Goal: Information Seeking & Learning: Compare options

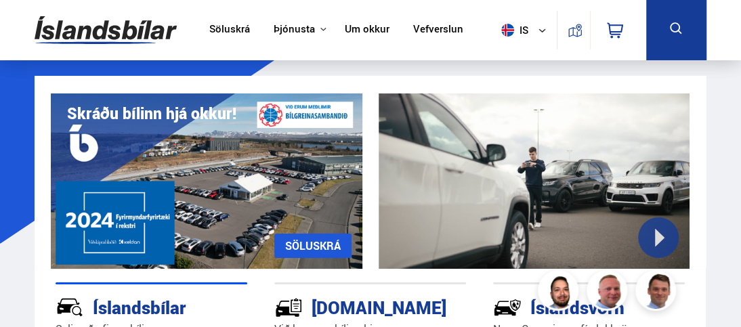
click at [667, 36] on button at bounding box center [676, 30] width 60 height 60
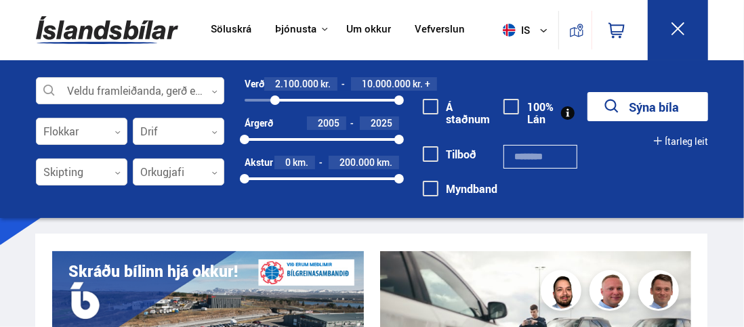
drag, startPoint x: 247, startPoint y: 97, endPoint x: 275, endPoint y: 102, distance: 28.3
click at [275, 102] on div at bounding box center [274, 100] width 9 height 9
click at [274, 100] on div at bounding box center [273, 100] width 9 height 9
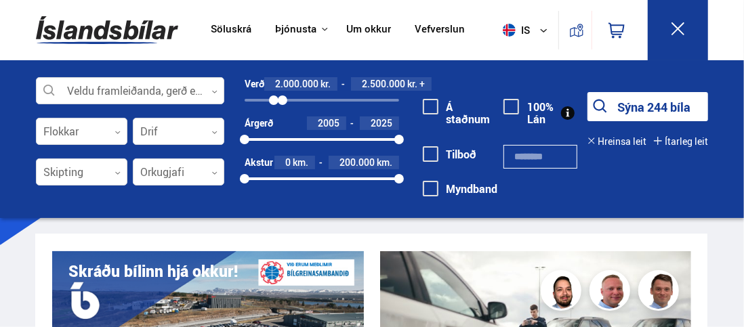
drag, startPoint x: 396, startPoint y: 100, endPoint x: 282, endPoint y: 86, distance: 114.0
click at [282, 86] on div "Verð 2.000.000 kr. 2.500.000 kr. + 2000000 2535843" at bounding box center [322, 91] width 154 height 29
click at [431, 106] on span at bounding box center [431, 107] width 16 height 16
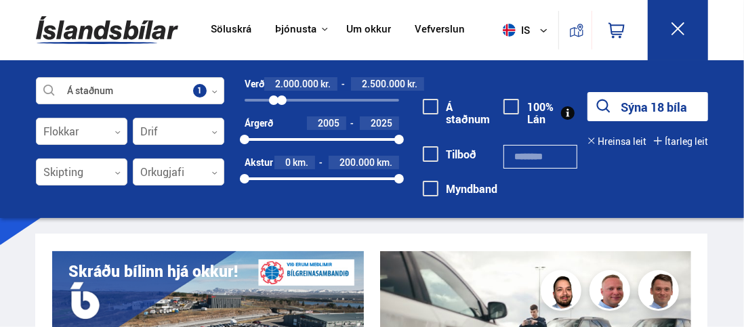
click at [9, 123] on div "Á staðnum Veldu framleiðanda, gerð eða eiginleika 1 Flokkar 0 Drif 0 Skipting 0…" at bounding box center [372, 139] width 744 height 158
click at [673, 30] on icon at bounding box center [677, 28] width 17 height 17
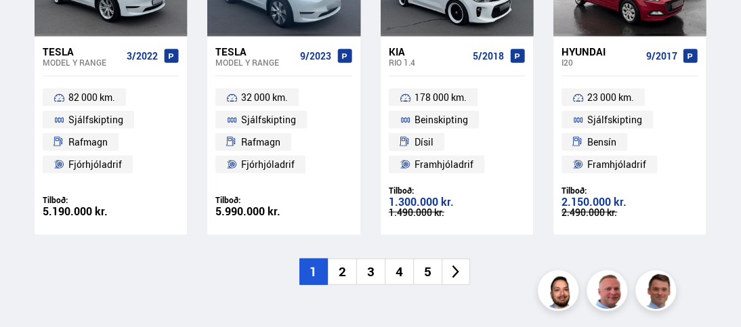
scroll to position [1422, 0]
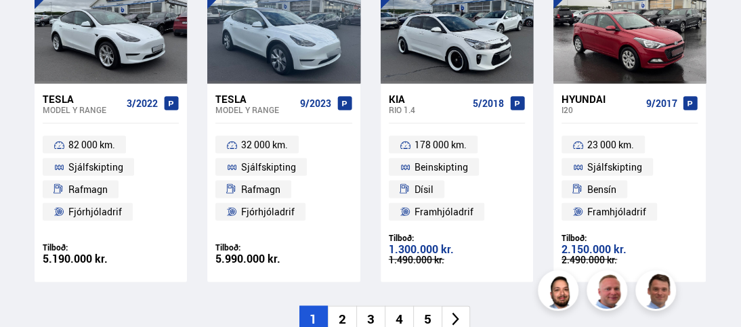
click at [345, 313] on li "2" at bounding box center [342, 319] width 28 height 26
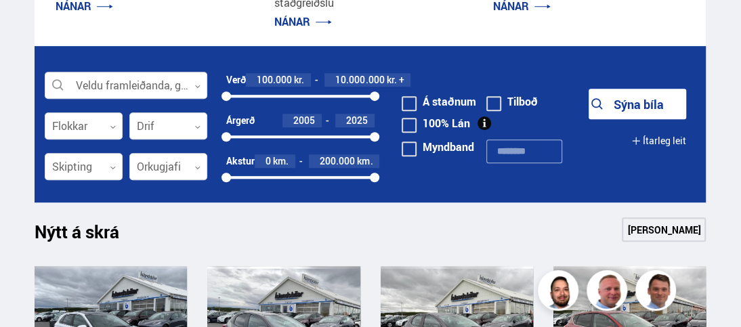
scroll to position [339, 0]
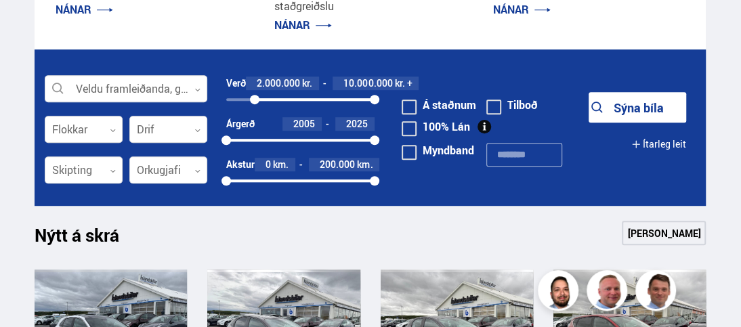
drag, startPoint x: 228, startPoint y: 100, endPoint x: 255, endPoint y: 100, distance: 27.1
click at [255, 100] on div at bounding box center [254, 99] width 9 height 9
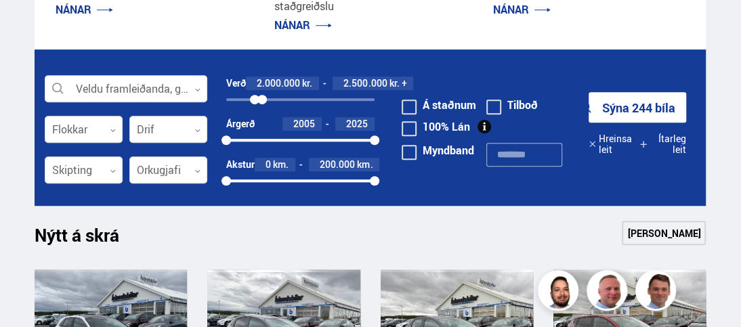
drag, startPoint x: 375, startPoint y: 99, endPoint x: 262, endPoint y: 105, distance: 112.6
click at [262, 105] on div "2000000 2499581" at bounding box center [300, 99] width 148 height 12
click at [641, 108] on button "Sýna 30 bíla" at bounding box center [638, 107] width 98 height 30
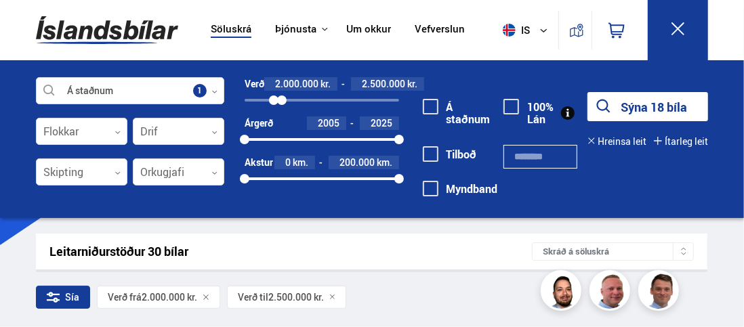
click at [1, 203] on div "Á staðnum Veldu framleiðanda, gerð eða eiginleika 1 Flokkar 0 Drif 0 Skipting 0…" at bounding box center [372, 139] width 744 height 158
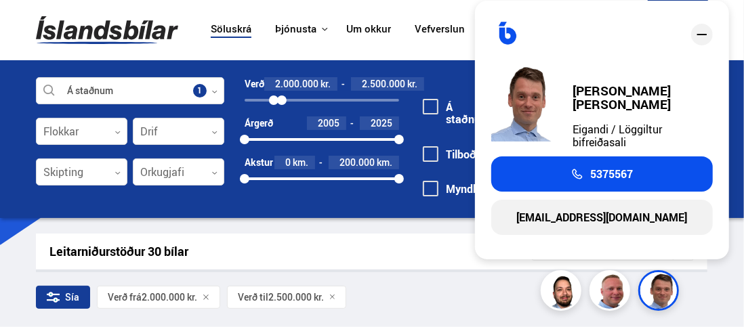
click at [702, 43] on icon "close" at bounding box center [702, 34] width 16 height 16
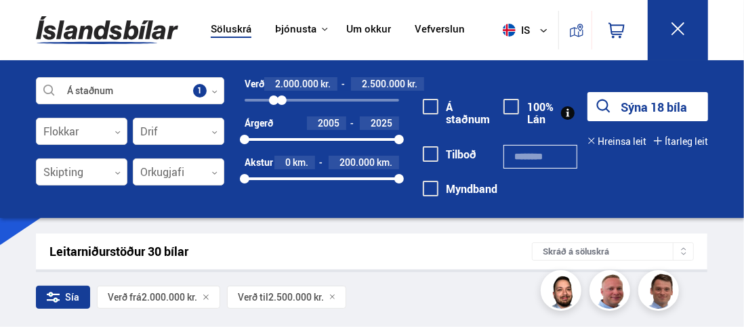
click at [683, 33] on icon at bounding box center [677, 28] width 17 height 17
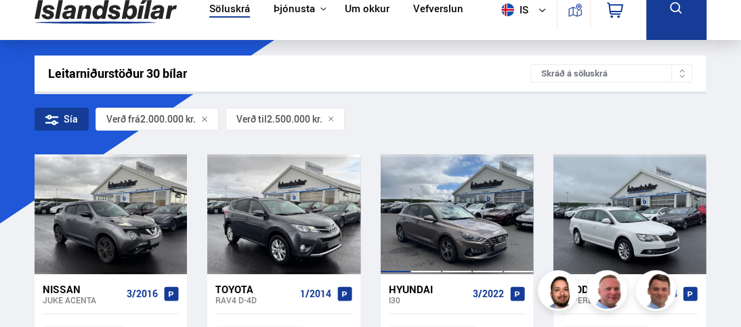
scroll to position [68, 0]
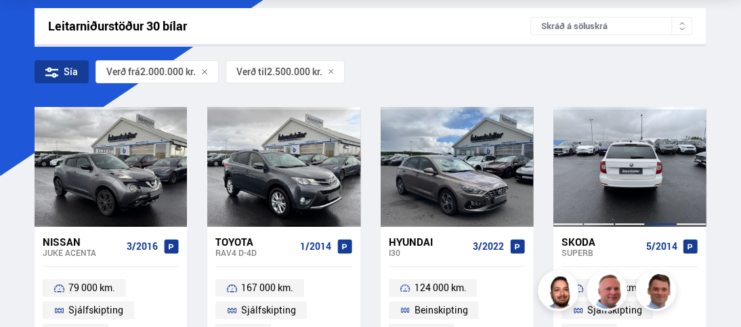
click at [657, 139] on div at bounding box center [660, 167] width 30 height 120
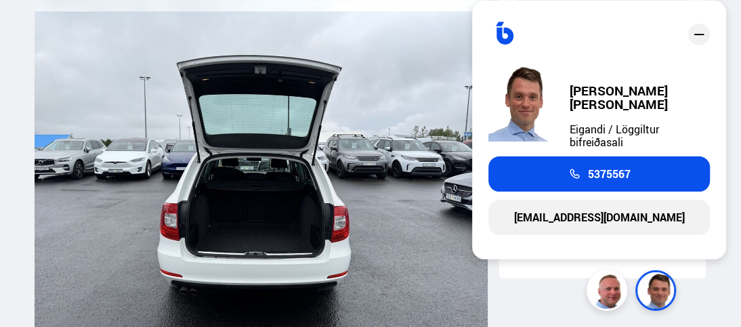
scroll to position [8602, 0]
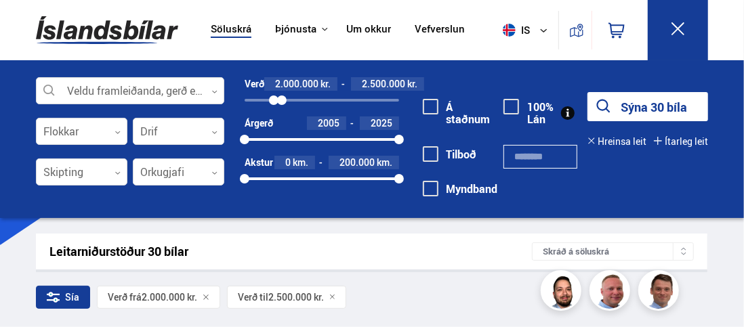
click at [681, 28] on icon at bounding box center [677, 28] width 17 height 17
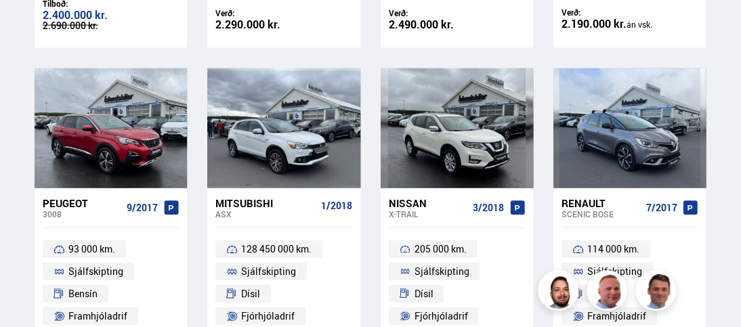
scroll to position [1422, 0]
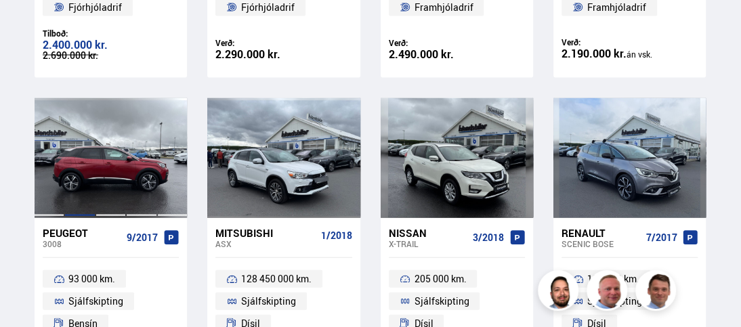
click at [73, 165] on div at bounding box center [79, 158] width 30 height 120
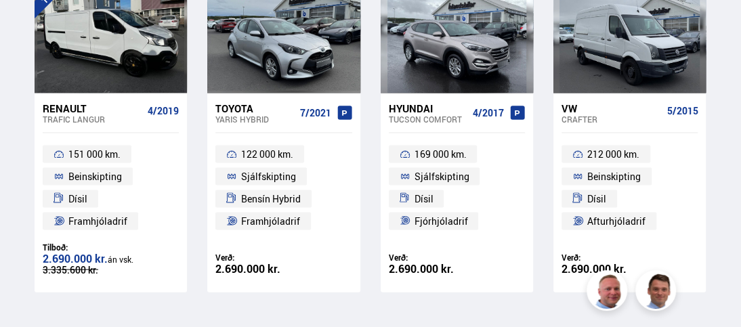
scroll to position [11650, 0]
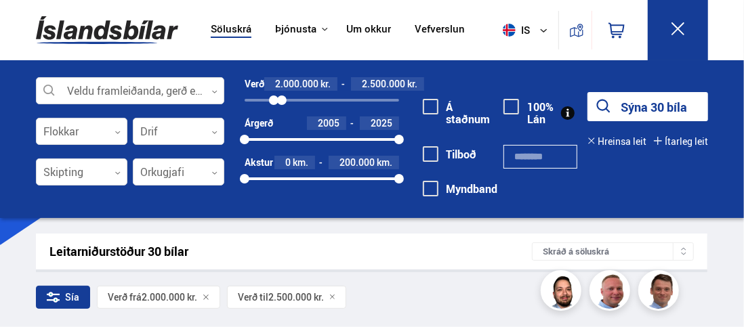
click at [677, 21] on icon at bounding box center [677, 28] width 17 height 17
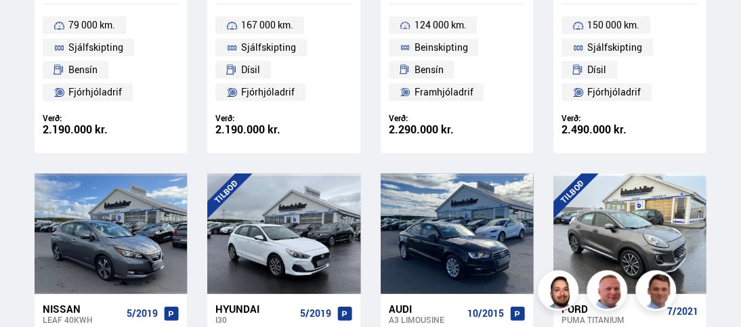
scroll to position [474, 0]
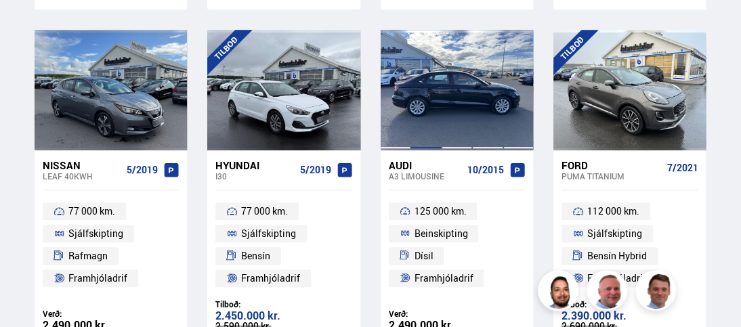
click at [429, 104] on div at bounding box center [425, 90] width 30 height 120
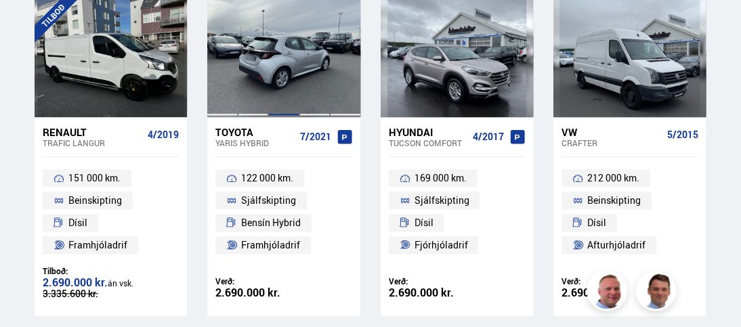
scroll to position [10973, 0]
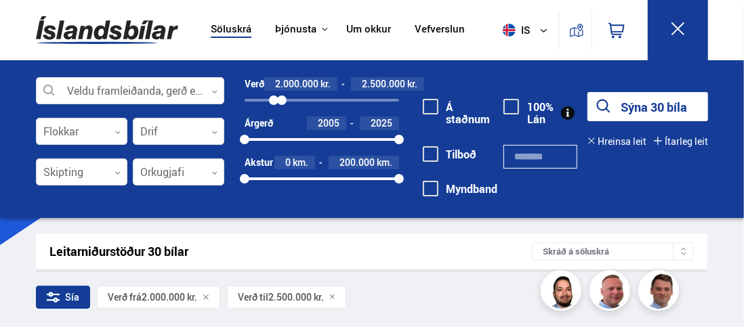
click at [673, 32] on icon at bounding box center [677, 28] width 13 height 13
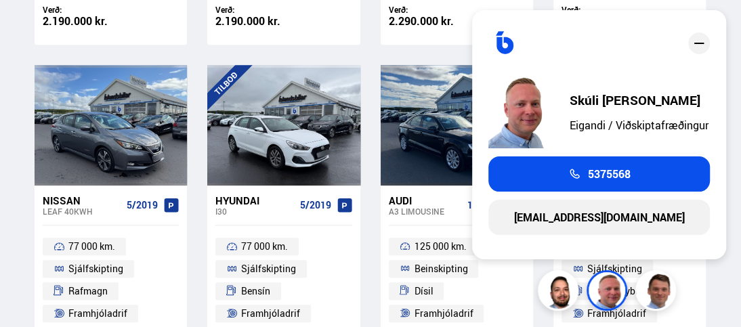
scroll to position [542, 0]
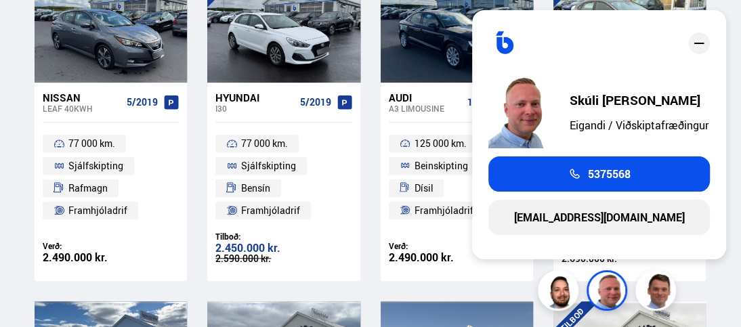
click at [702, 41] on icon "close" at bounding box center [699, 43] width 16 height 16
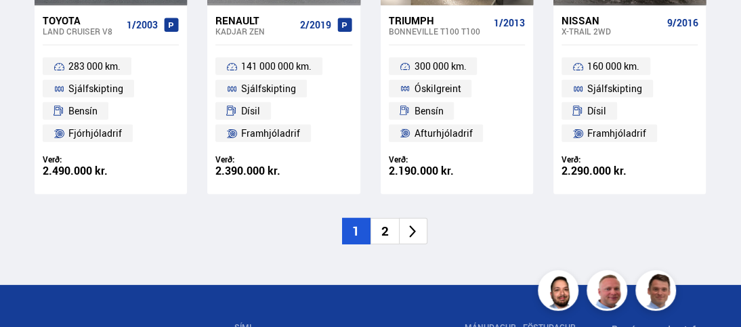
scroll to position [2100, 0]
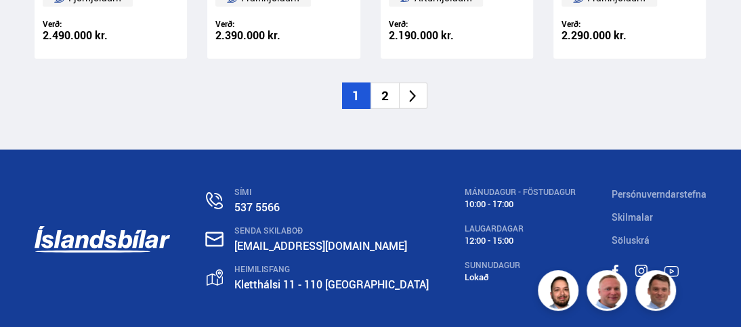
click at [384, 93] on li "2" at bounding box center [385, 96] width 28 height 26
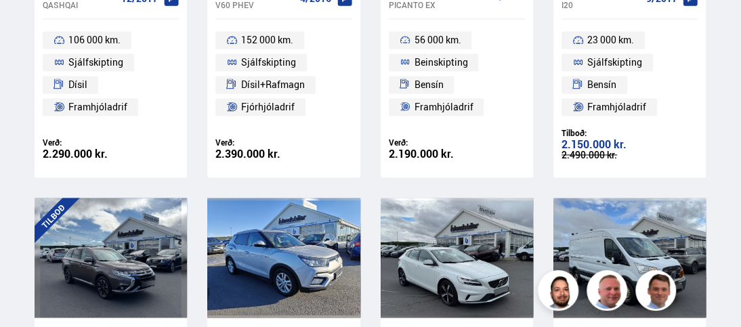
scroll to position [561, 0]
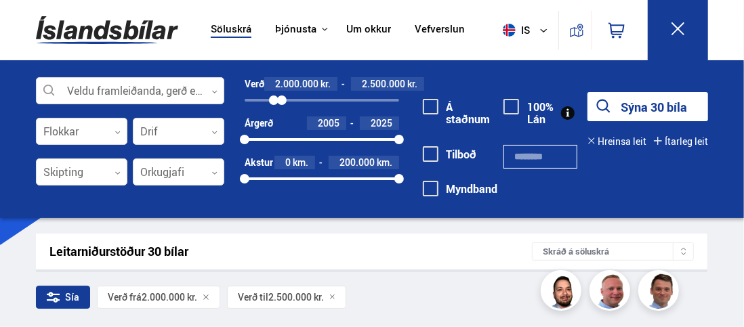
click at [671, 30] on icon at bounding box center [677, 28] width 17 height 17
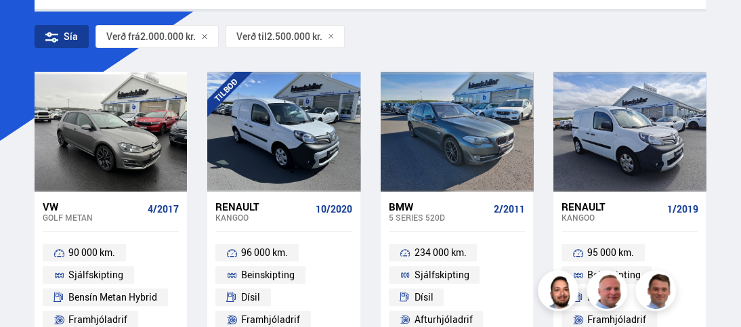
scroll to position [68, 0]
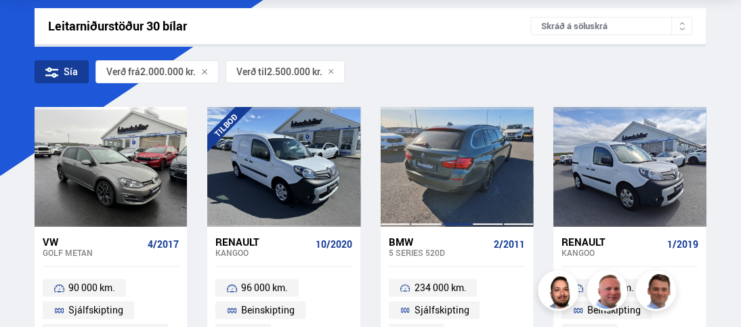
click at [457, 185] on div at bounding box center [457, 167] width 30 height 120
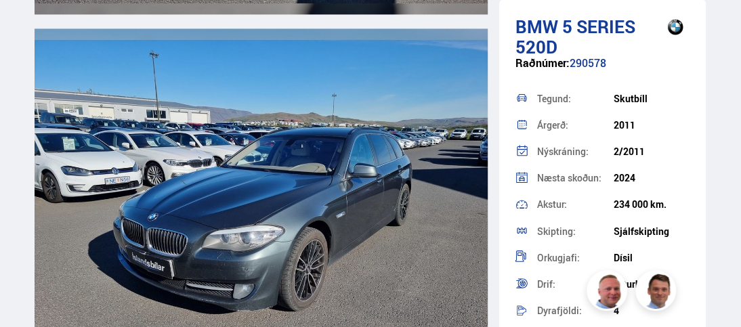
scroll to position [3658, 0]
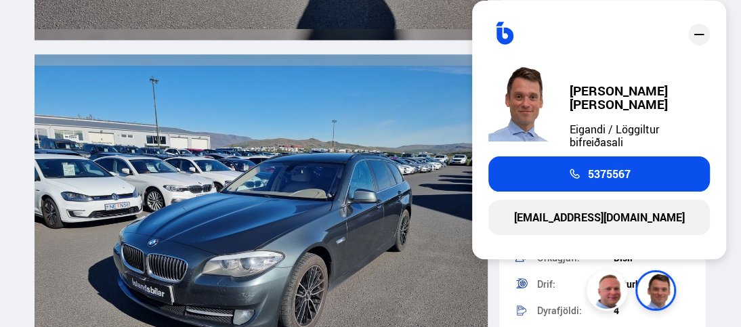
click at [702, 39] on icon "close" at bounding box center [699, 34] width 16 height 16
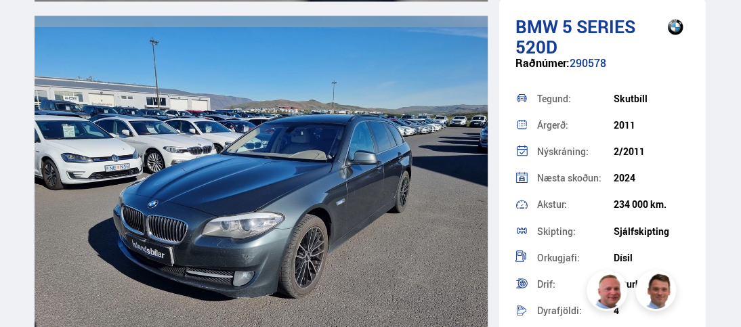
scroll to position [3725, 0]
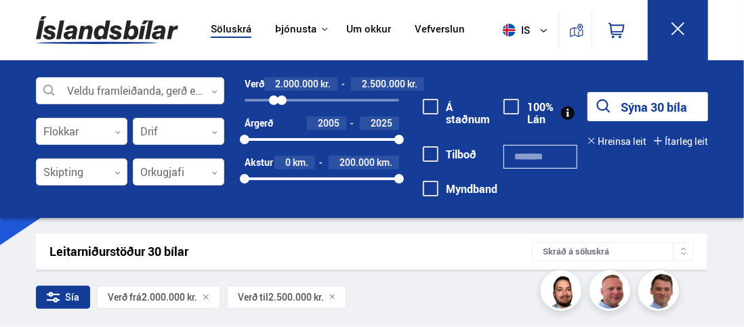
click at [655, 102] on button "Sýna 30 bíla" at bounding box center [647, 106] width 121 height 29
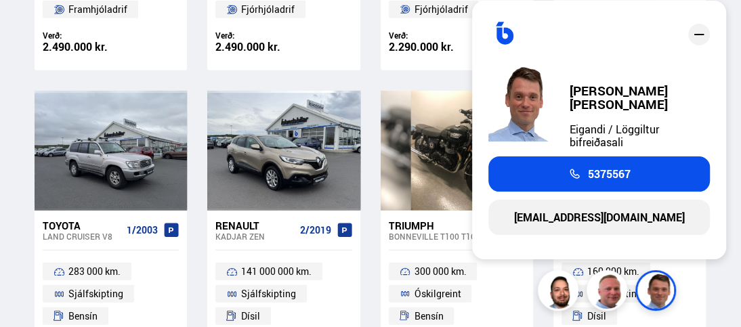
scroll to position [1613, 0]
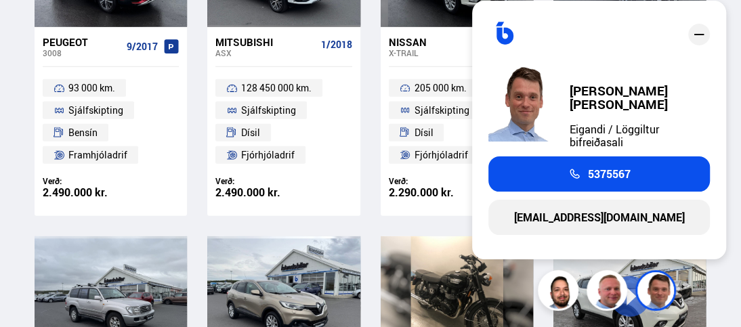
click at [691, 37] on icon "close" at bounding box center [699, 34] width 16 height 16
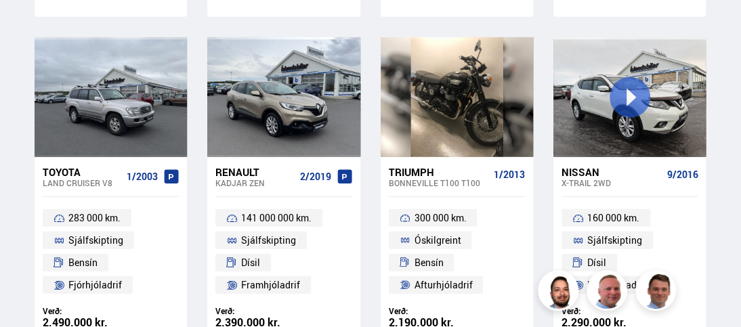
scroll to position [1749, 0]
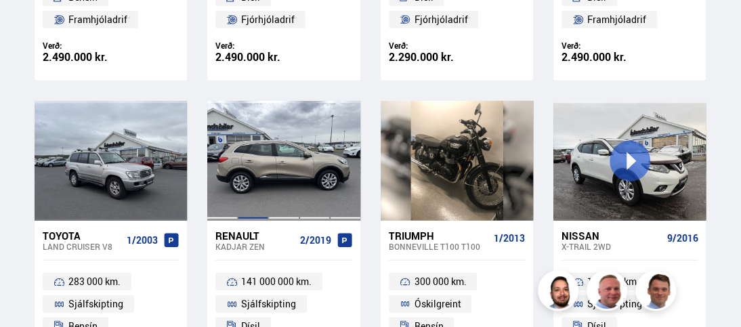
click at [261, 156] on div at bounding box center [253, 161] width 30 height 120
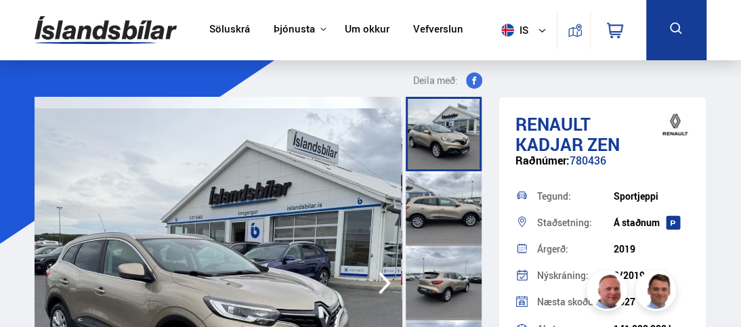
click at [382, 286] on icon "button" at bounding box center [384, 283] width 27 height 33
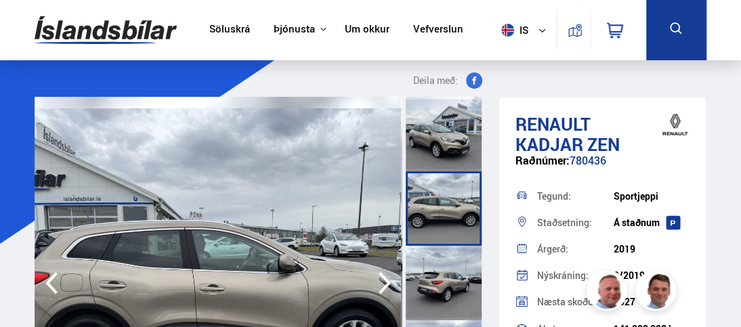
click at [382, 283] on icon "button" at bounding box center [384, 283] width 27 height 33
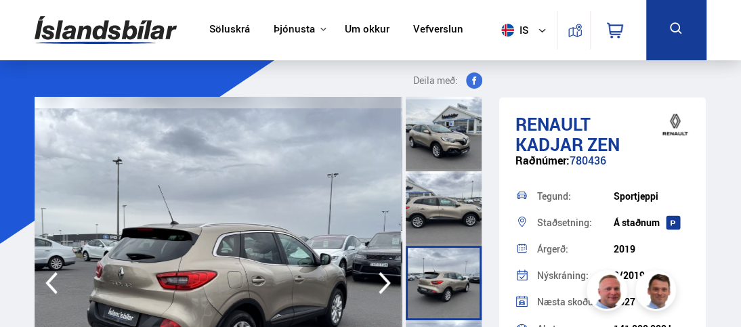
click at [382, 283] on icon "button" at bounding box center [384, 283] width 27 height 33
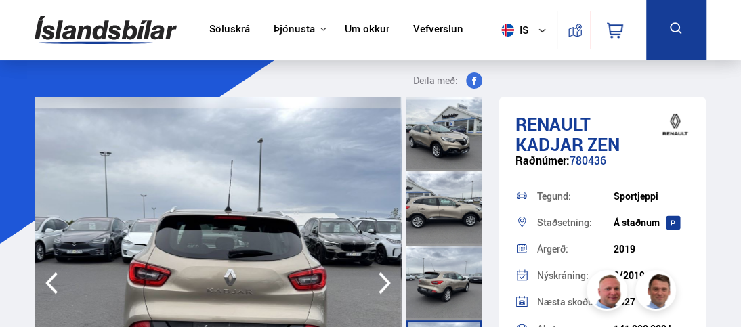
click at [382, 283] on icon "button" at bounding box center [384, 283] width 27 height 33
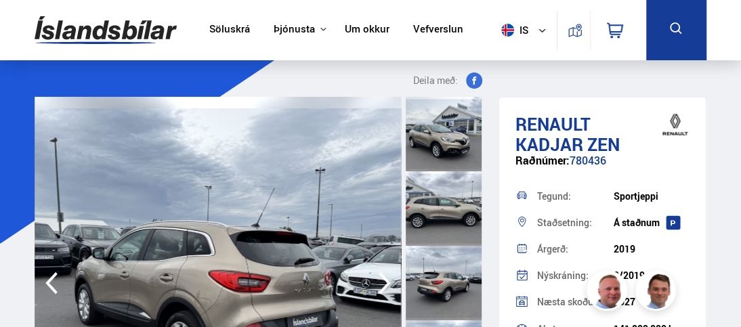
click at [382, 283] on icon "button" at bounding box center [384, 283] width 27 height 33
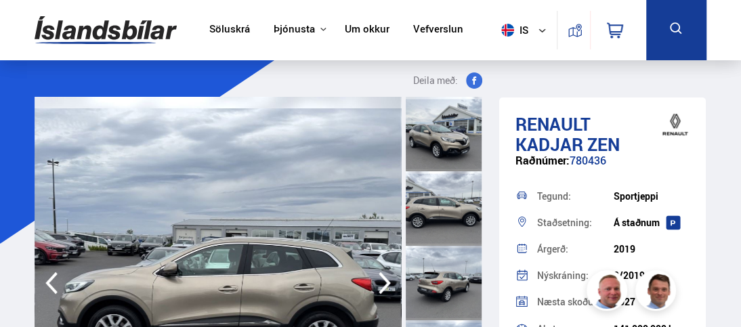
click at [382, 285] on icon "button" at bounding box center [384, 283] width 27 height 33
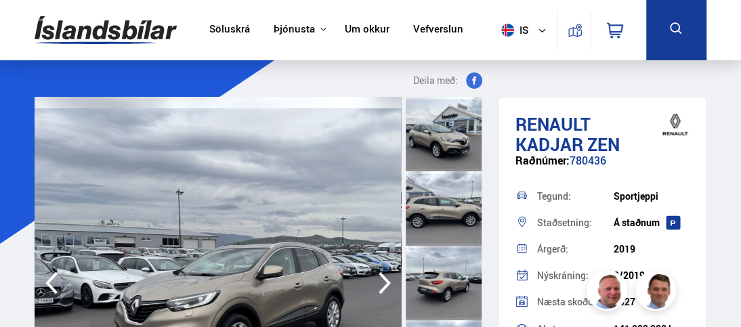
click at [382, 285] on icon "button" at bounding box center [384, 283] width 27 height 33
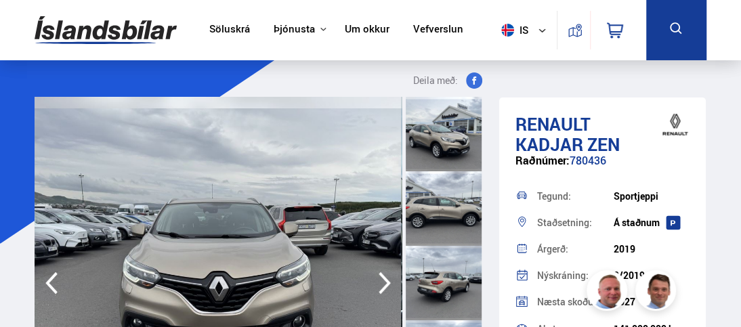
click at [382, 285] on icon "button" at bounding box center [384, 283] width 27 height 33
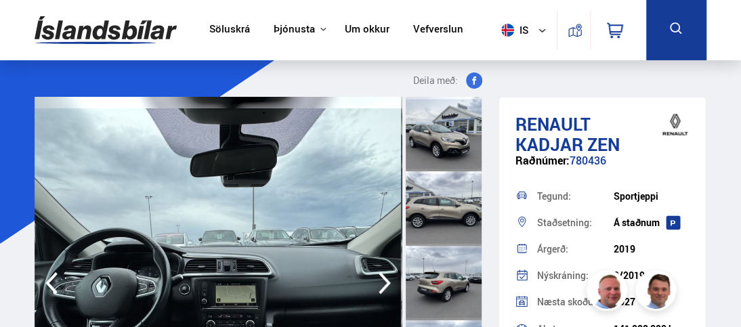
click at [382, 285] on icon "button" at bounding box center [384, 283] width 27 height 33
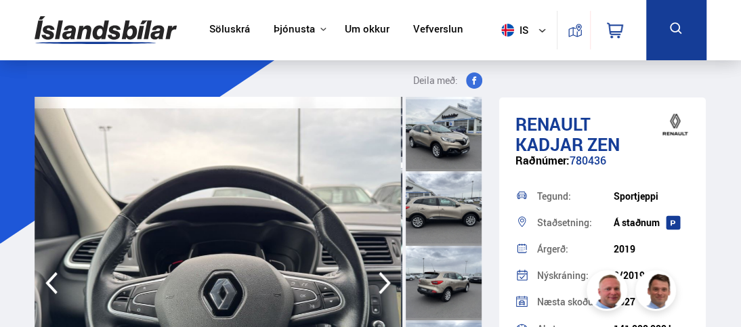
click at [382, 285] on icon "button" at bounding box center [384, 283] width 27 height 33
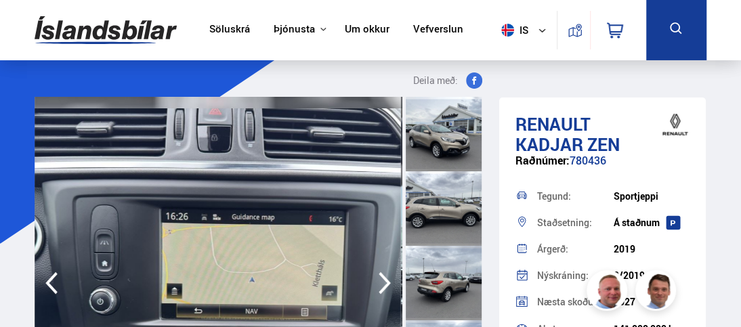
click at [382, 285] on icon "button" at bounding box center [384, 283] width 27 height 33
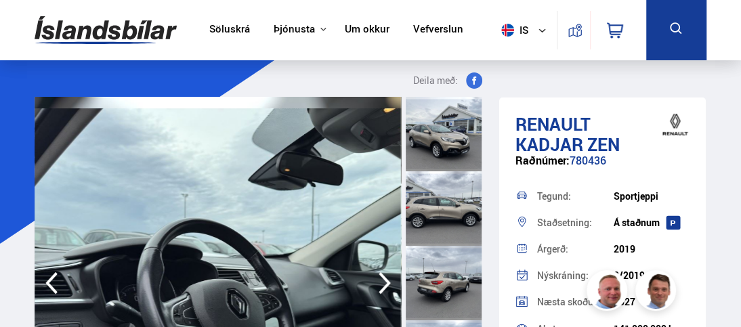
click at [382, 285] on icon "button" at bounding box center [384, 283] width 27 height 33
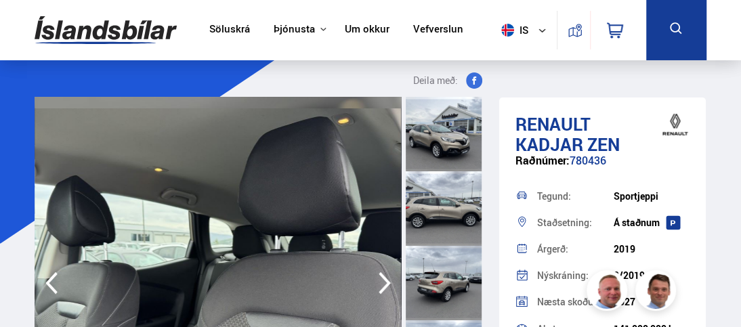
click at [382, 285] on icon "button" at bounding box center [384, 283] width 27 height 33
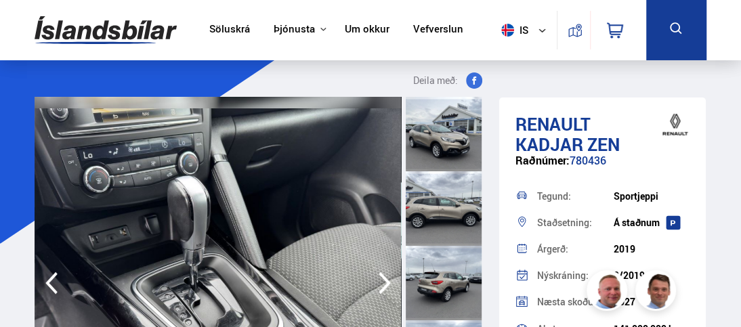
click at [382, 285] on icon "button" at bounding box center [384, 283] width 27 height 33
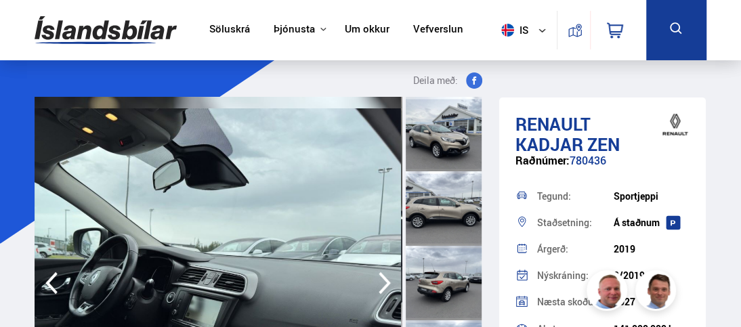
click at [382, 285] on icon "button" at bounding box center [384, 283] width 27 height 33
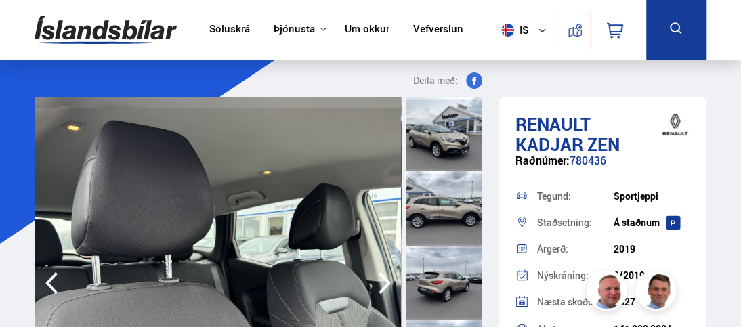
click at [382, 285] on icon "button" at bounding box center [384, 283] width 27 height 33
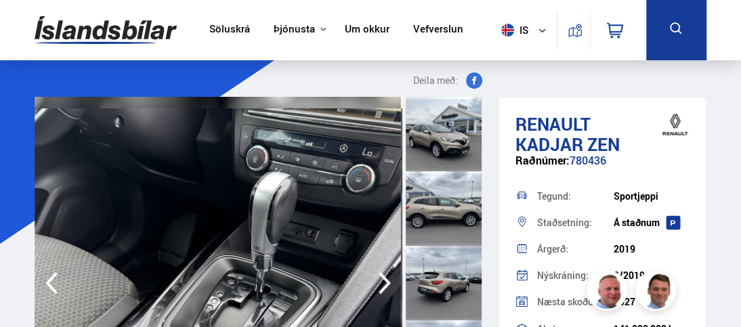
click at [382, 285] on icon "button" at bounding box center [384, 283] width 27 height 33
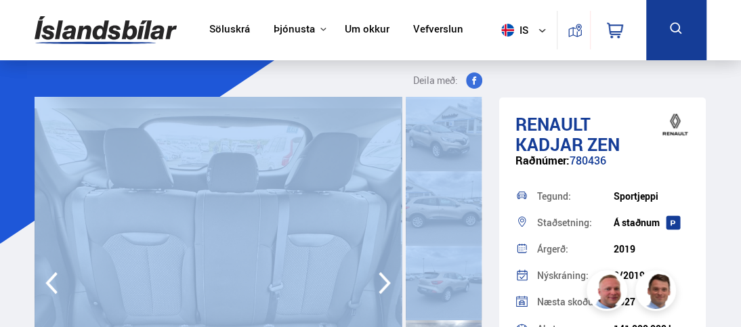
click at [402, 289] on div at bounding box center [261, 283] width 453 height 373
click at [392, 282] on icon "button" at bounding box center [384, 283] width 27 height 33
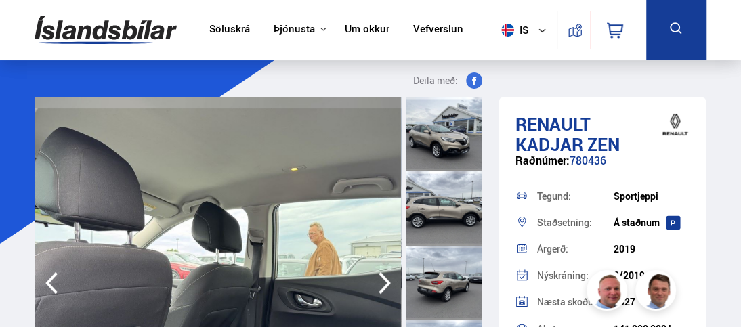
click at [344, 91] on div "Deila með:" at bounding box center [261, 84] width 453 height 24
click at [388, 280] on icon "button" at bounding box center [384, 283] width 27 height 33
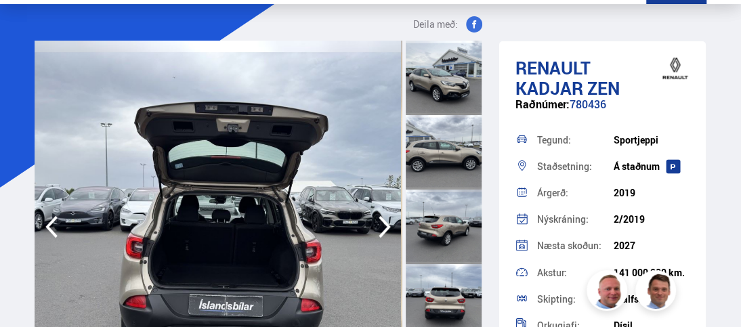
scroll to position [135, 0]
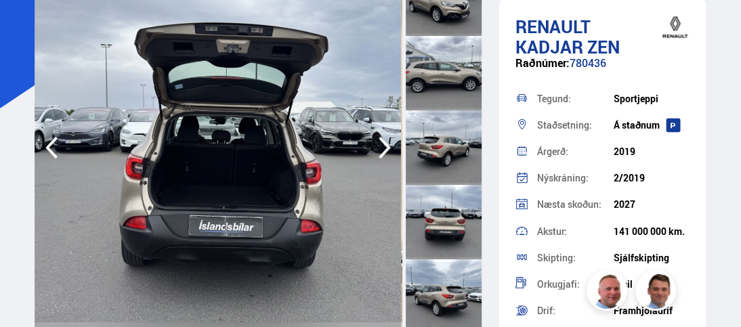
click at [385, 154] on icon "button" at bounding box center [384, 147] width 27 height 33
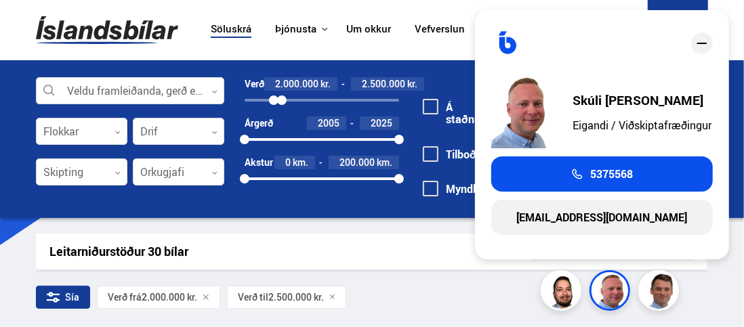
click at [393, 301] on div "Sía Verð frá 2.000.000 kr. Verð til 2.500.000 kr." at bounding box center [371, 300] width 671 height 28
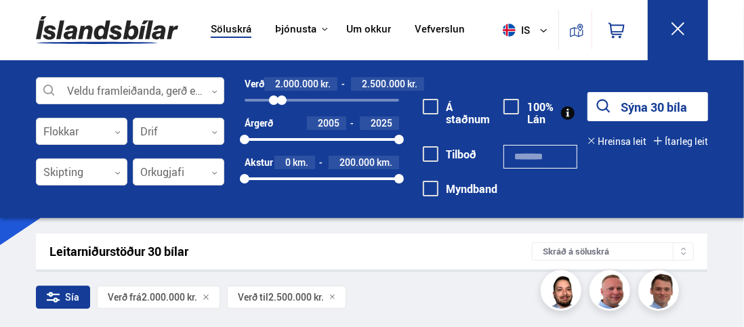
click at [692, 31] on button at bounding box center [678, 30] width 60 height 60
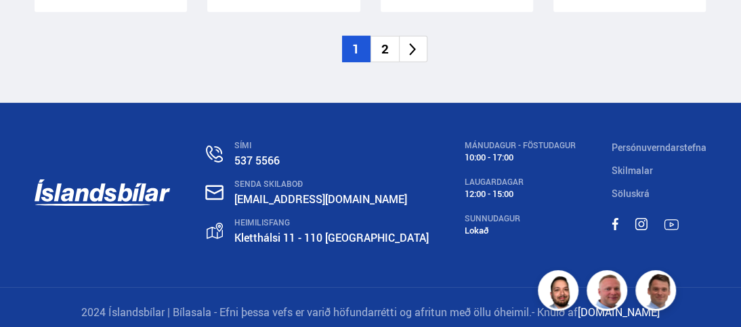
scroll to position [2155, 0]
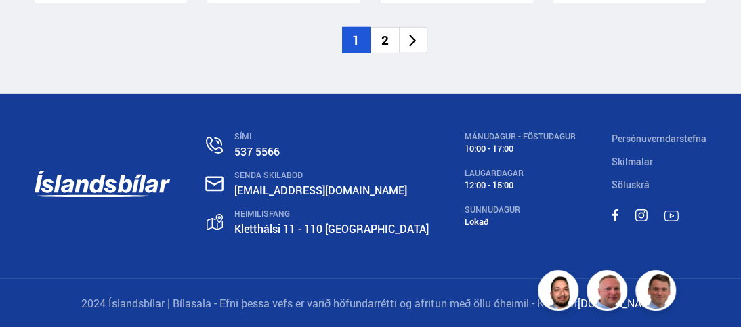
click at [390, 44] on li "2" at bounding box center [385, 40] width 28 height 26
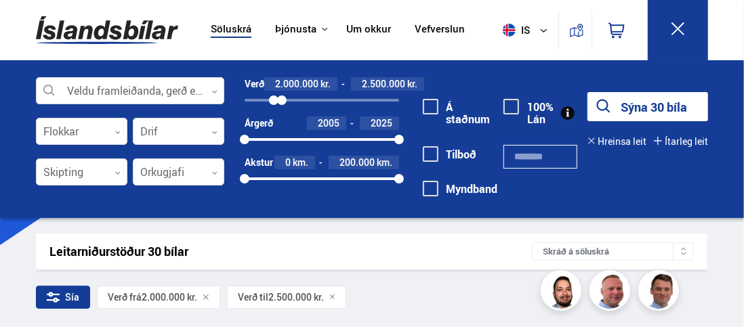
click at [676, 26] on icon at bounding box center [677, 28] width 13 height 13
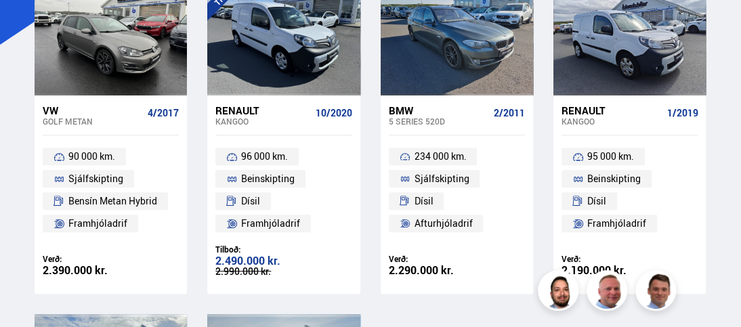
scroll to position [74, 0]
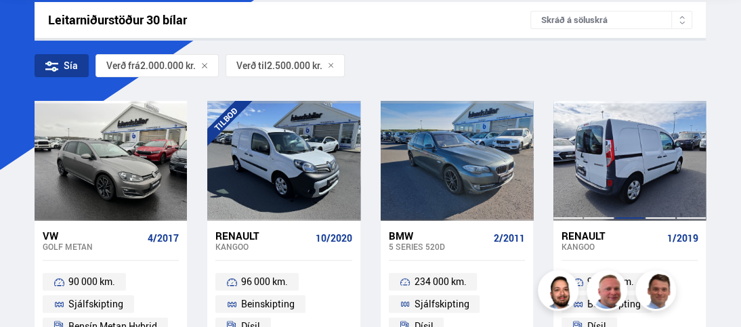
click at [637, 179] on div at bounding box center [629, 161] width 30 height 120
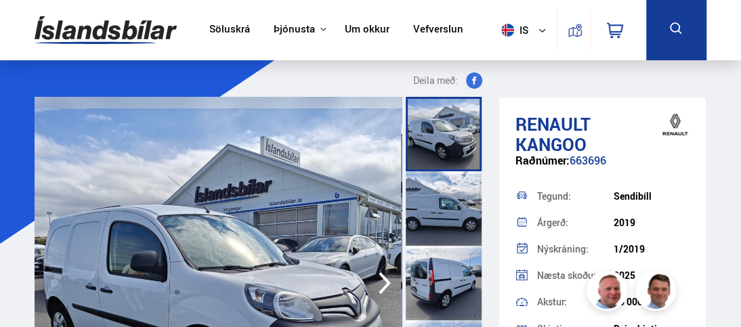
click at [385, 278] on icon "button" at bounding box center [385, 283] width 12 height 22
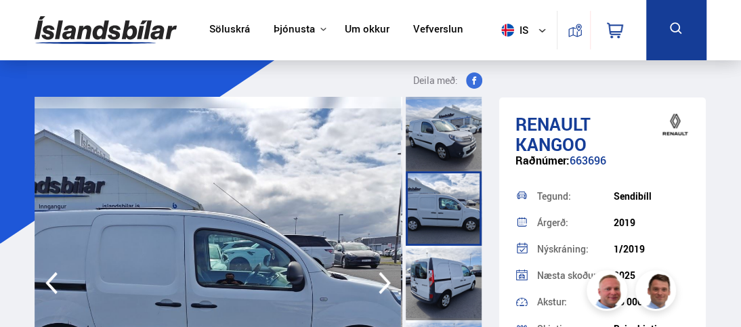
click at [385, 274] on icon "button" at bounding box center [384, 283] width 27 height 33
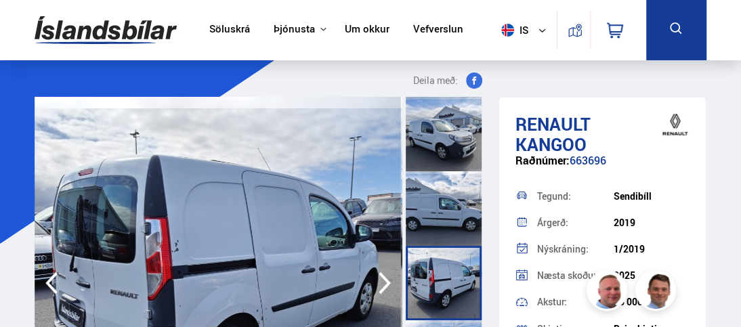
click at [385, 274] on icon "button" at bounding box center [384, 283] width 27 height 33
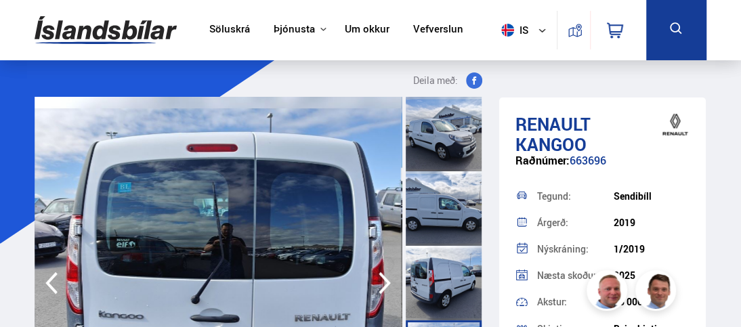
click at [385, 274] on icon "button" at bounding box center [384, 283] width 27 height 33
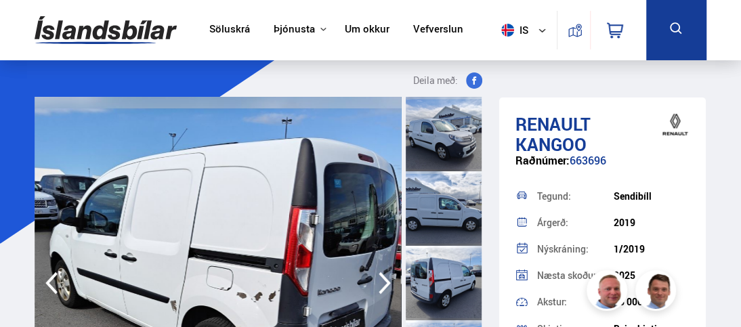
click at [385, 274] on icon "button" at bounding box center [384, 283] width 27 height 33
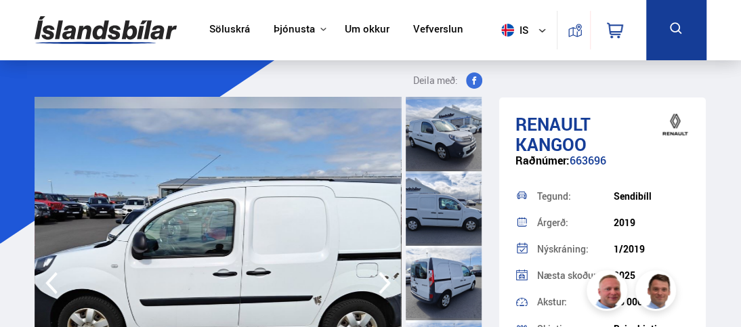
click at [382, 276] on icon "button" at bounding box center [384, 283] width 27 height 33
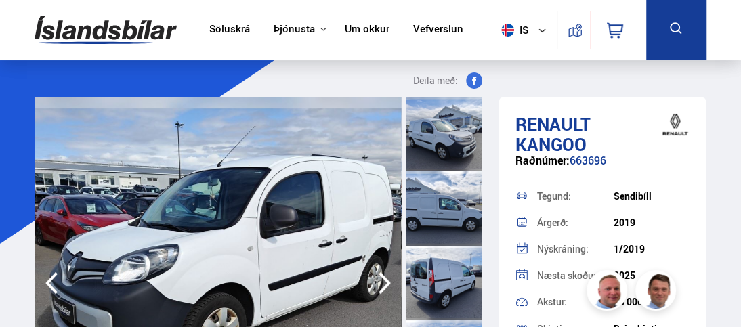
click at [382, 276] on icon "button" at bounding box center [385, 283] width 12 height 22
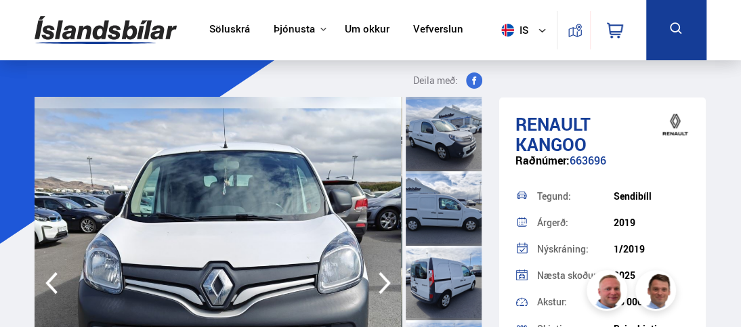
click at [382, 276] on icon "button" at bounding box center [385, 283] width 12 height 22
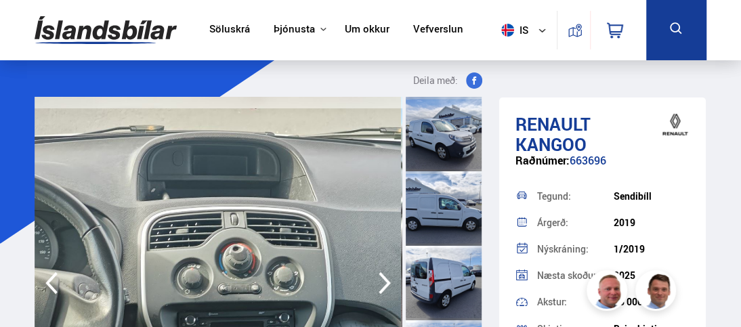
click at [382, 276] on icon "button" at bounding box center [385, 283] width 12 height 22
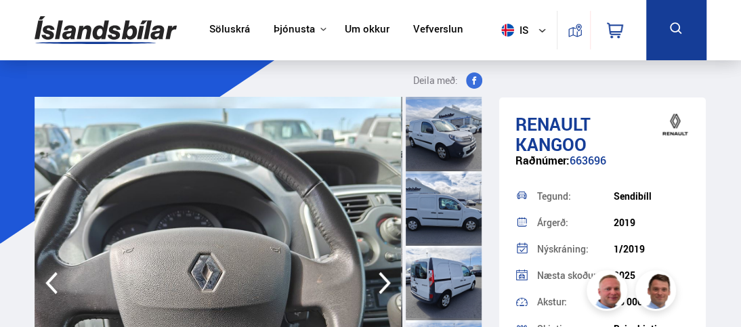
click at [382, 276] on icon "button" at bounding box center [385, 283] width 12 height 22
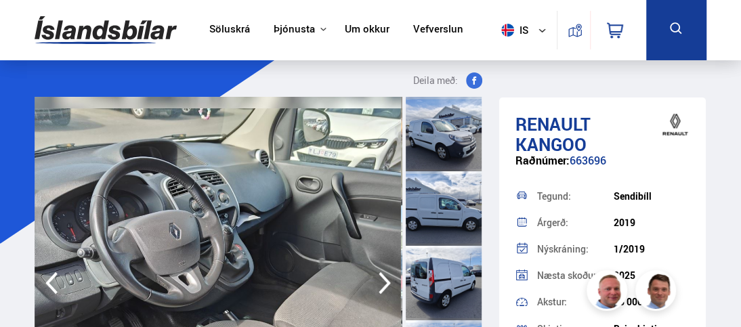
click at [382, 276] on icon "button" at bounding box center [385, 283] width 12 height 22
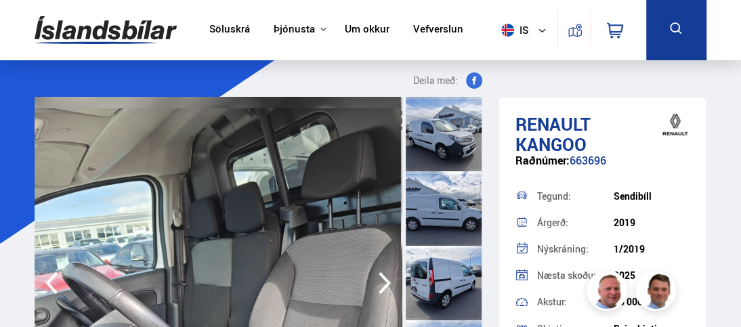
click at [382, 276] on icon "button" at bounding box center [385, 283] width 12 height 22
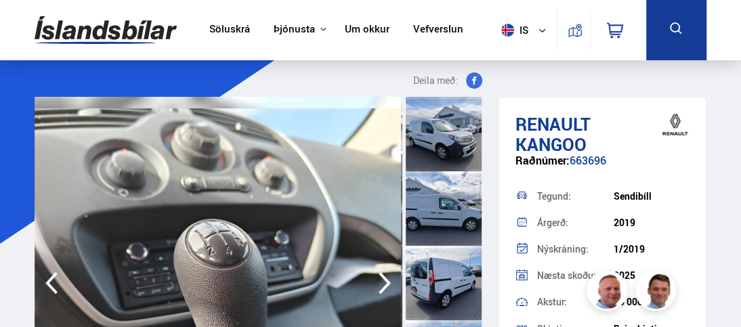
click at [382, 276] on icon "button" at bounding box center [385, 283] width 12 height 22
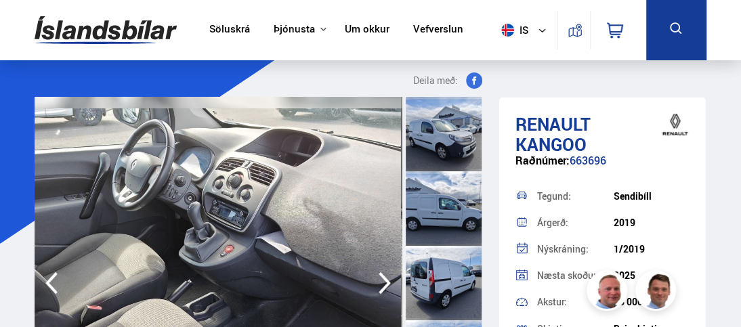
click at [382, 277] on icon "button" at bounding box center [385, 283] width 12 height 22
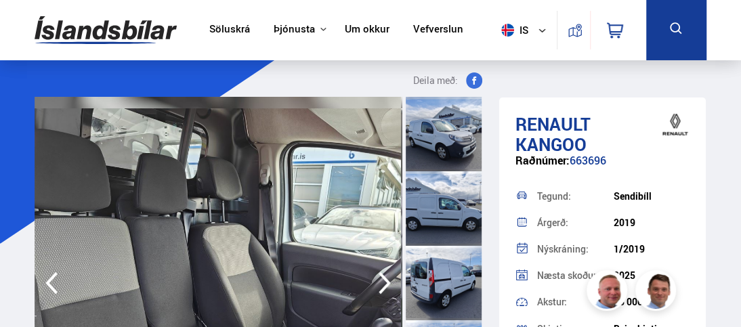
click at [382, 277] on icon "button" at bounding box center [385, 283] width 12 height 22
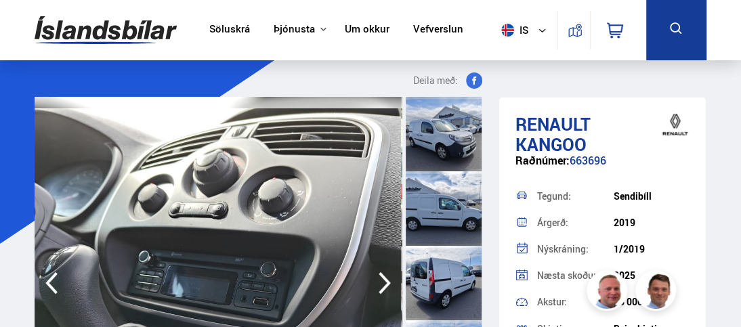
click at [383, 278] on icon "button" at bounding box center [385, 283] width 12 height 22
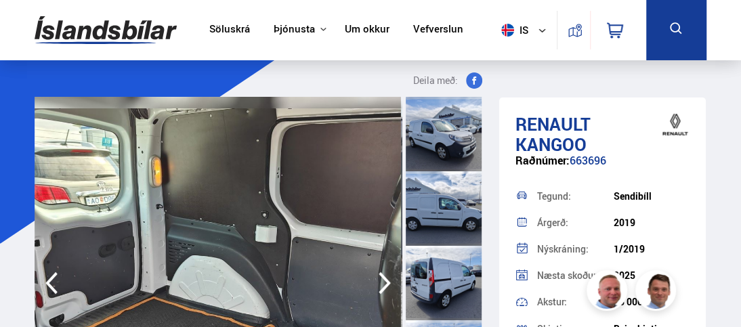
click at [383, 278] on icon "button" at bounding box center [385, 283] width 12 height 22
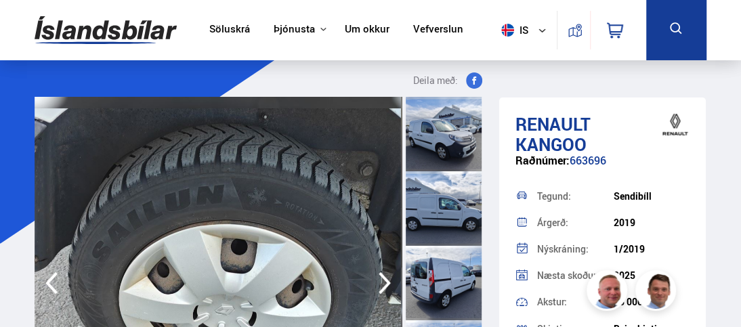
click at [383, 278] on icon "button" at bounding box center [385, 283] width 12 height 22
